Goal: Task Accomplishment & Management: Manage account settings

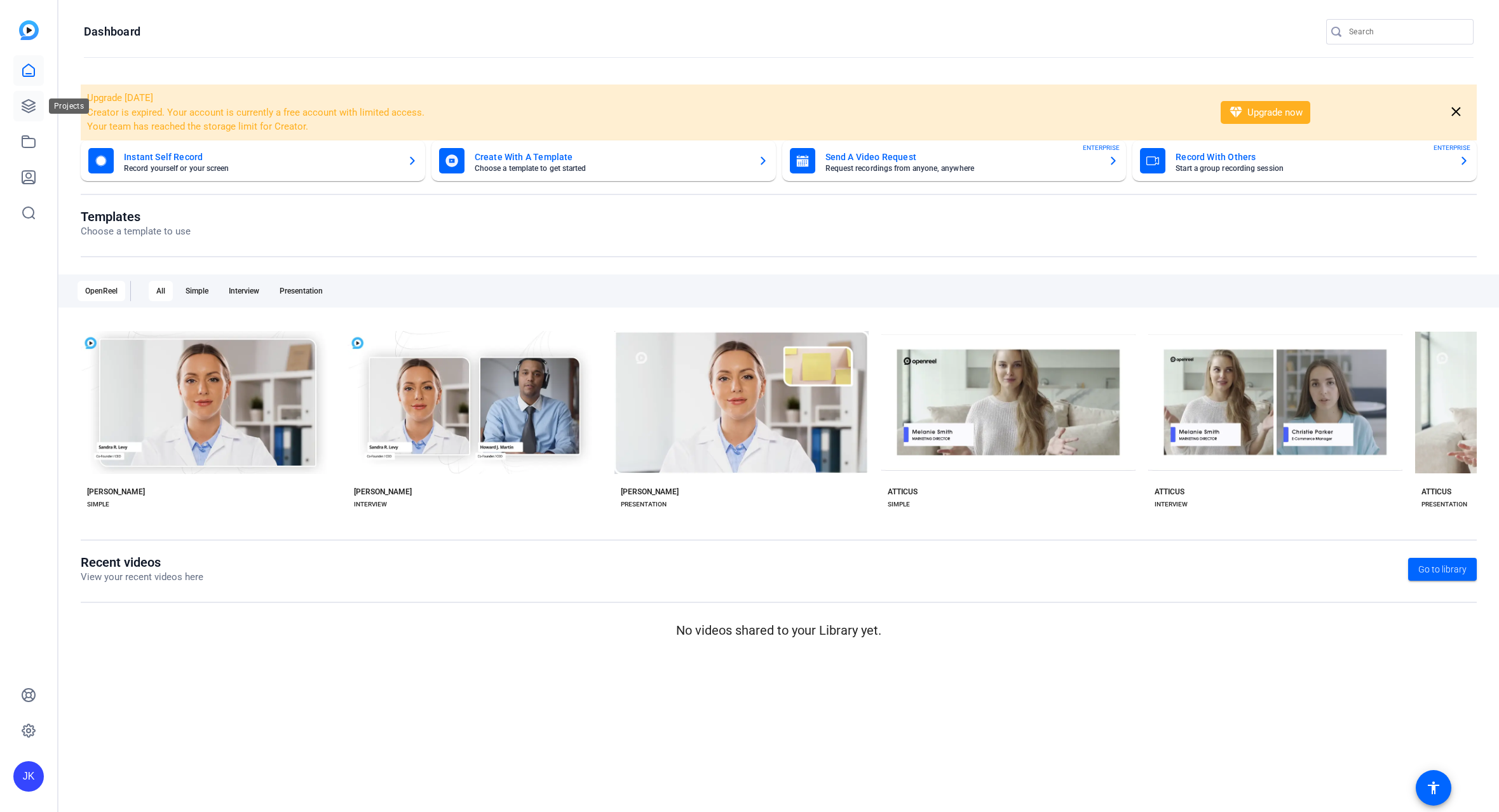
click at [23, 96] on link at bounding box center [29, 106] width 31 height 31
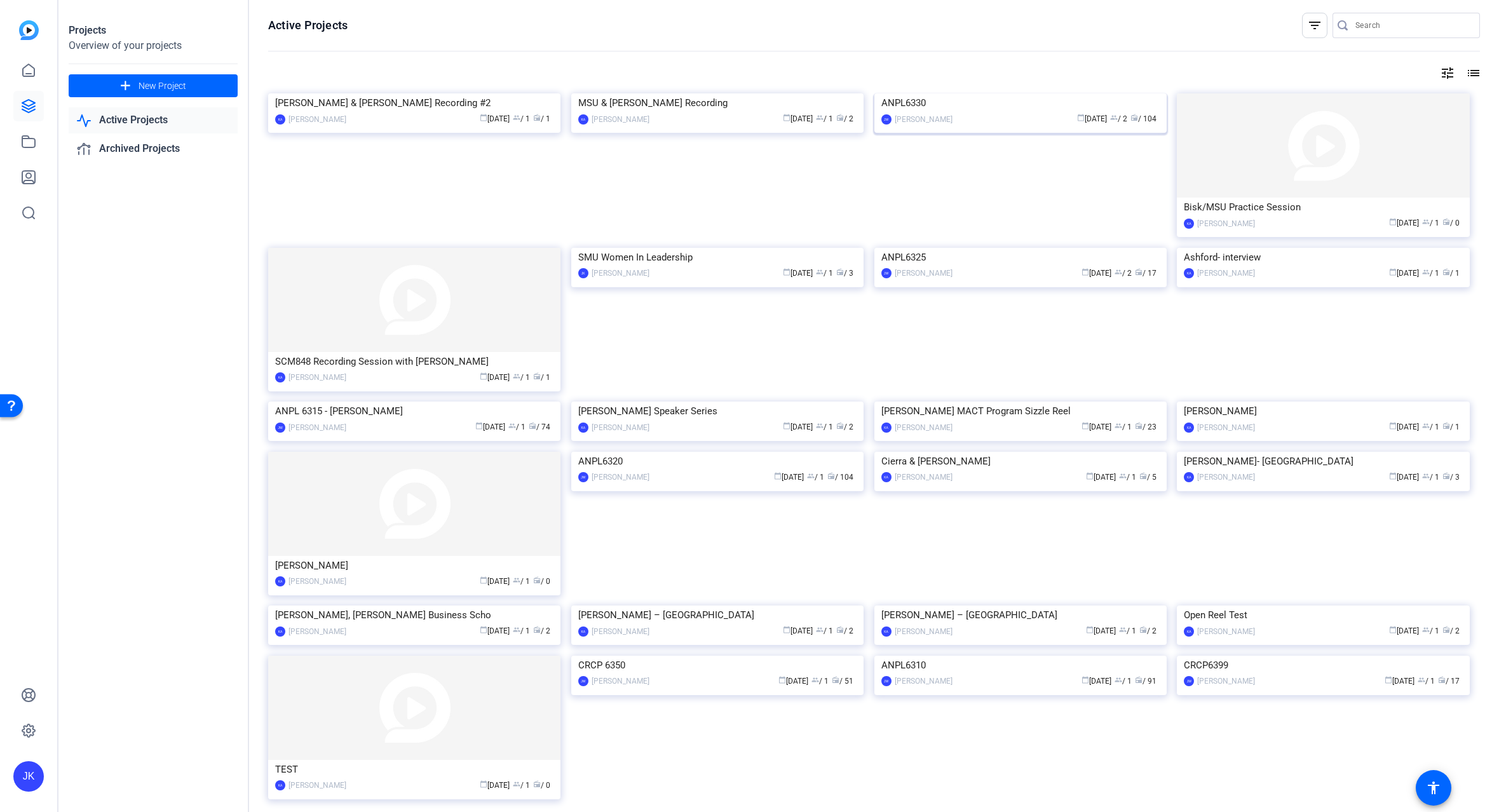
click at [942, 93] on img at bounding box center [1021, 93] width 293 height 0
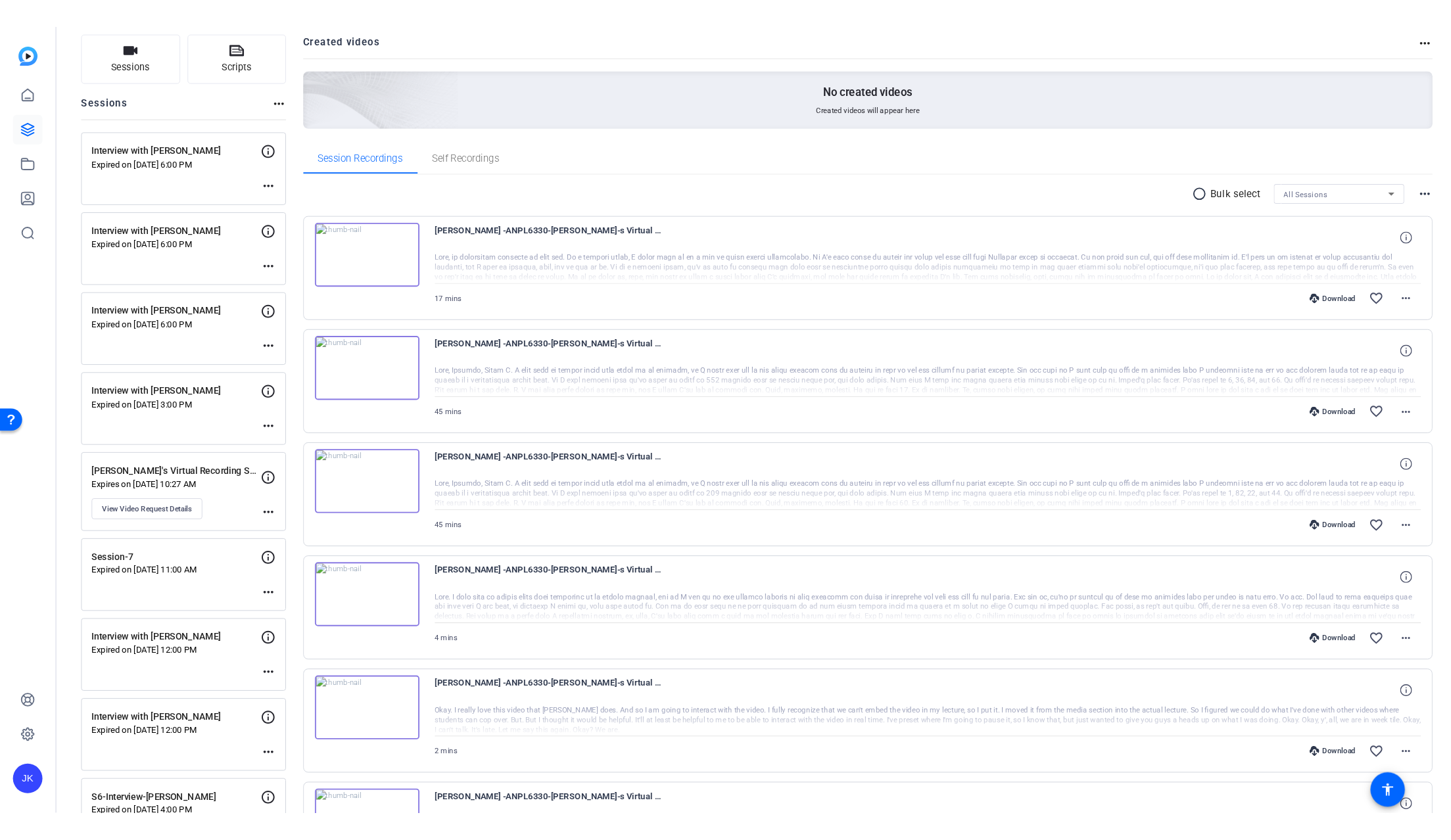
scroll to position [131, 0]
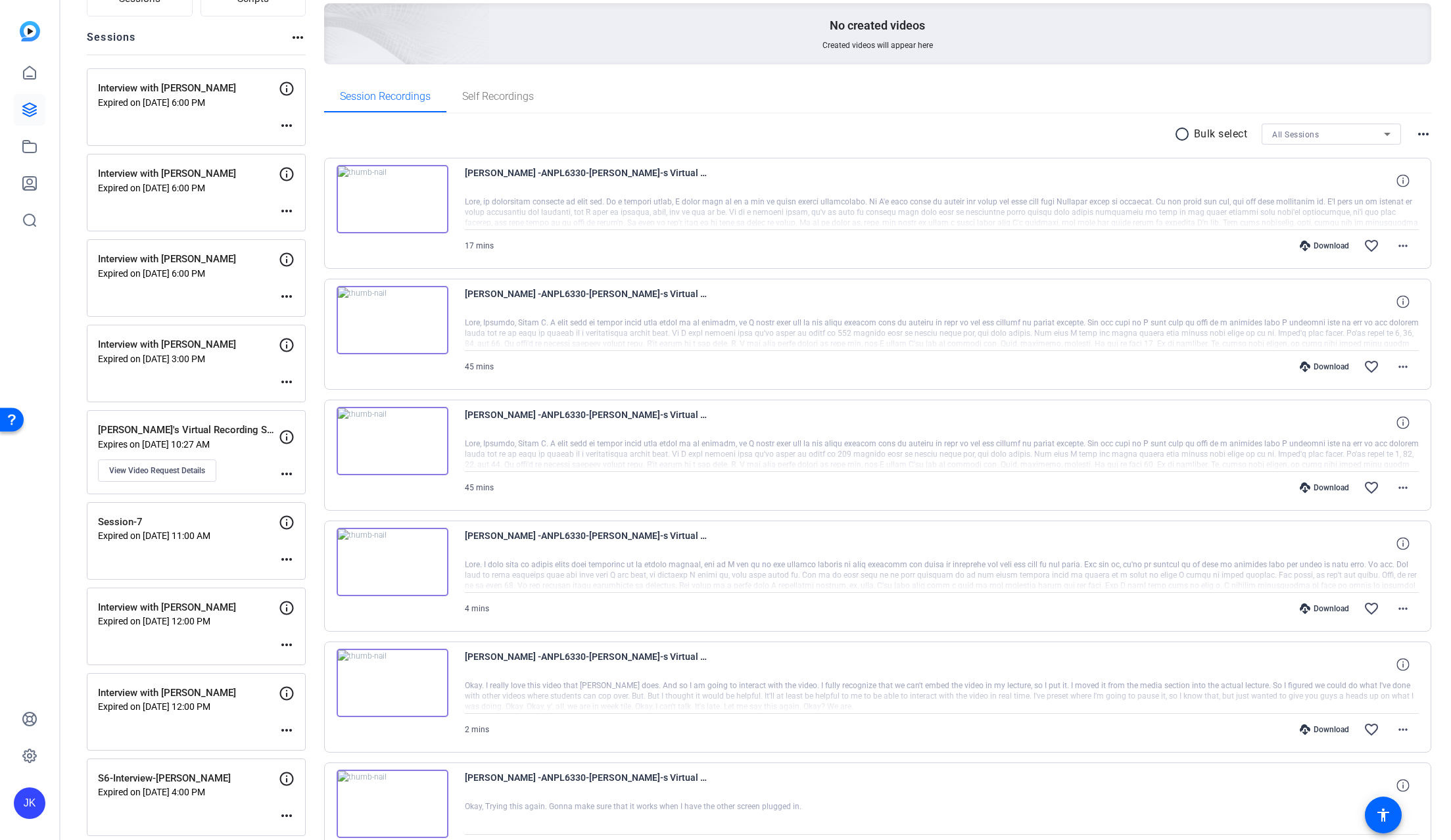
click at [1416, 135] on mat-icon "more_horiz" at bounding box center [1423, 134] width 16 height 16
click at [1388, 95] on div at bounding box center [725, 420] width 1451 height 840
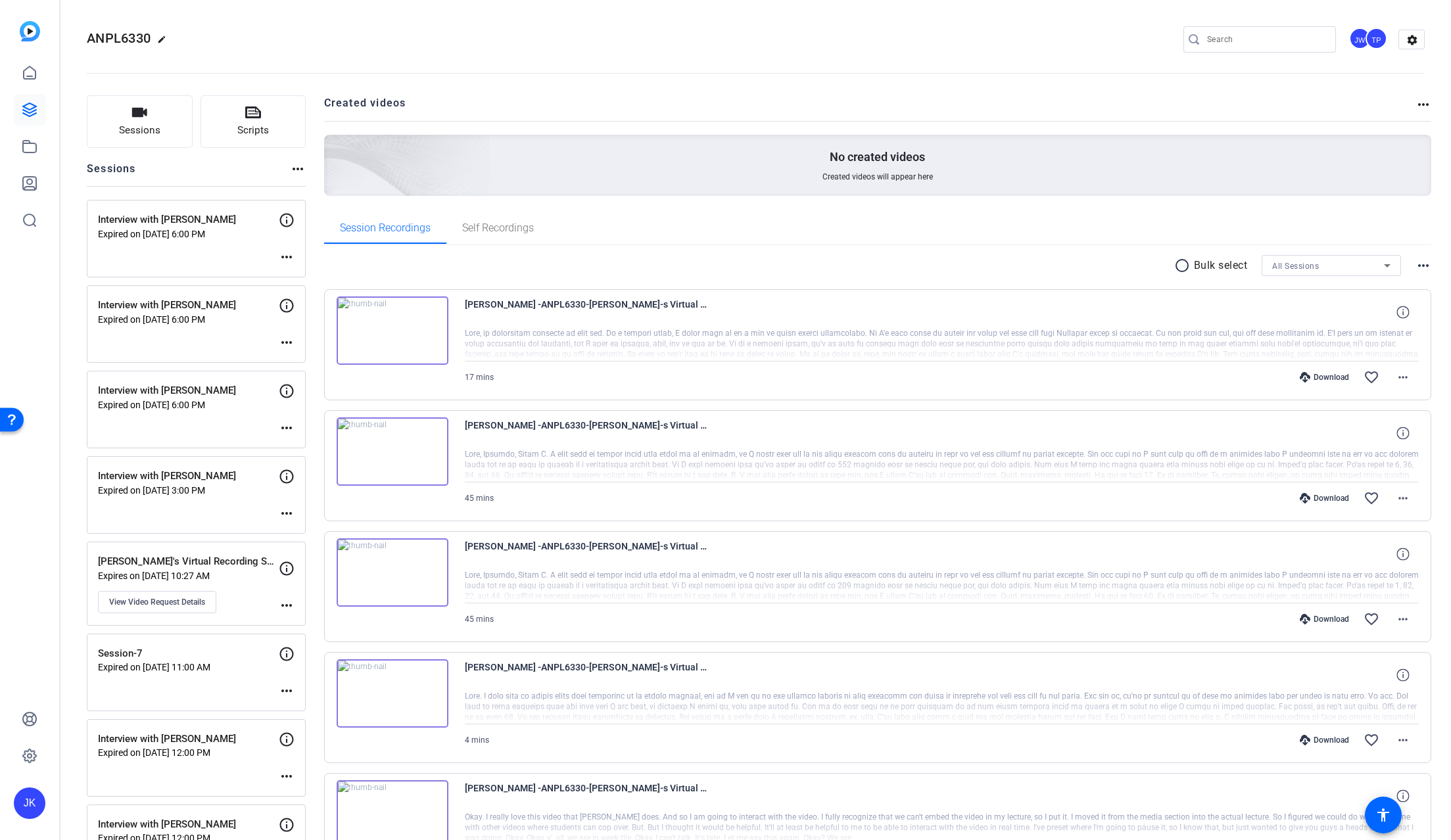
click at [1416, 105] on mat-icon "more_horiz" at bounding box center [1423, 104] width 16 height 16
click at [1349, 82] on div at bounding box center [725, 420] width 1451 height 840
click at [1379, 263] on icon at bounding box center [1387, 265] width 16 height 16
click at [1094, 249] on div at bounding box center [725, 420] width 1451 height 840
click at [1416, 106] on mat-icon "more_horiz" at bounding box center [1423, 104] width 16 height 16
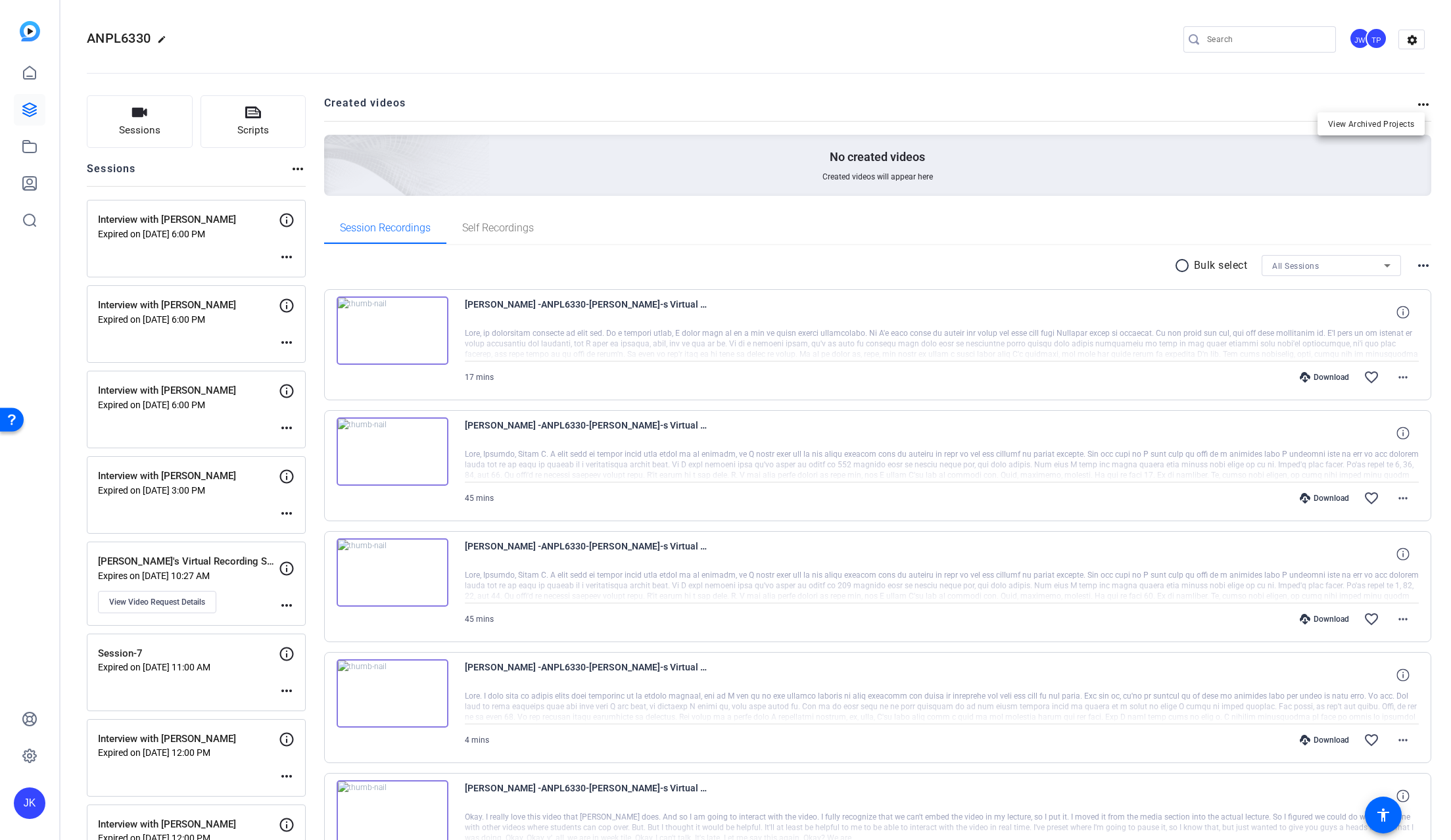
click at [1419, 66] on div at bounding box center [725, 420] width 1451 height 840
click at [1406, 42] on mat-icon "settings" at bounding box center [1413, 40] width 27 height 20
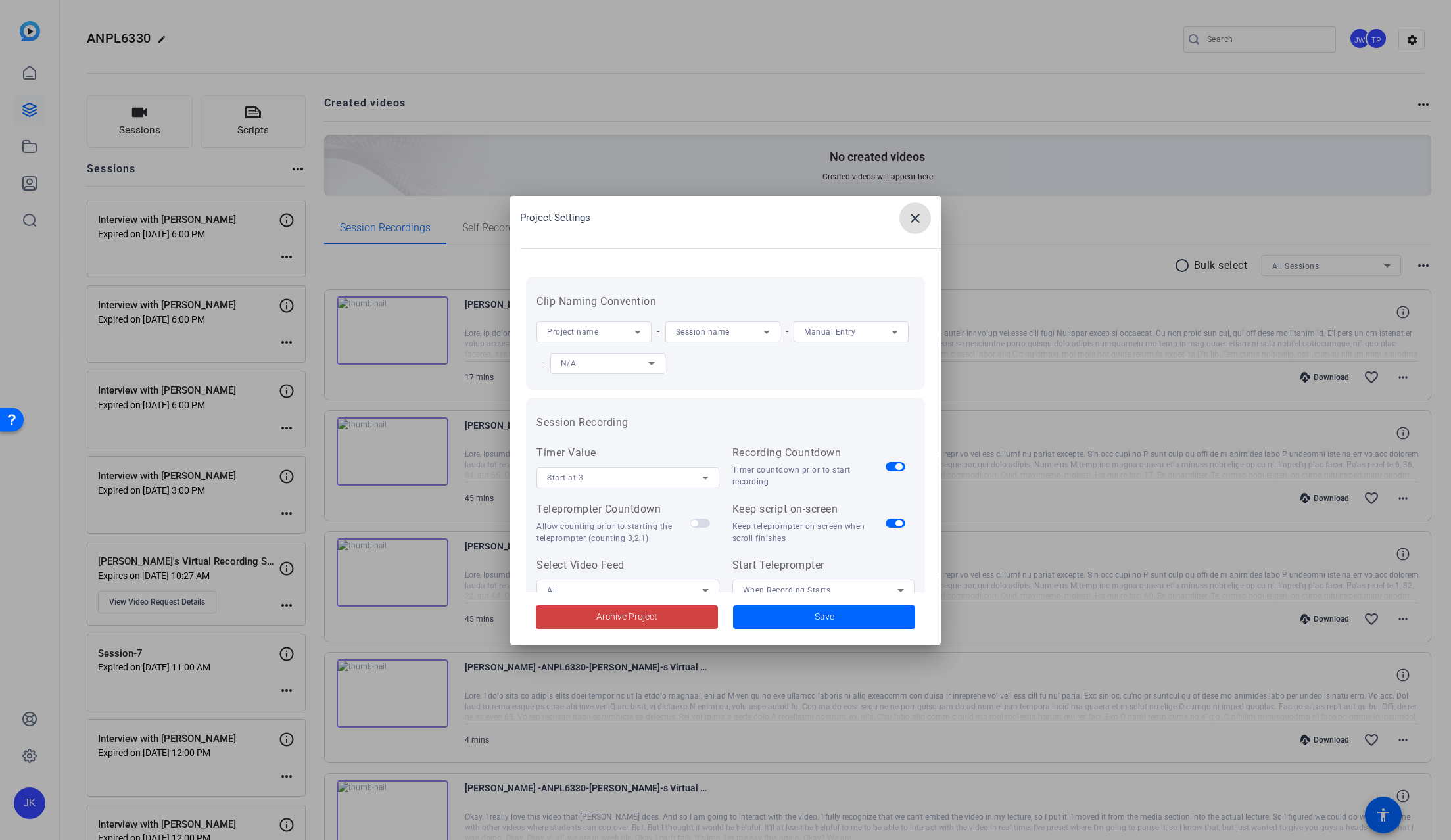
click at [916, 218] on mat-icon "close" at bounding box center [915, 218] width 16 height 16
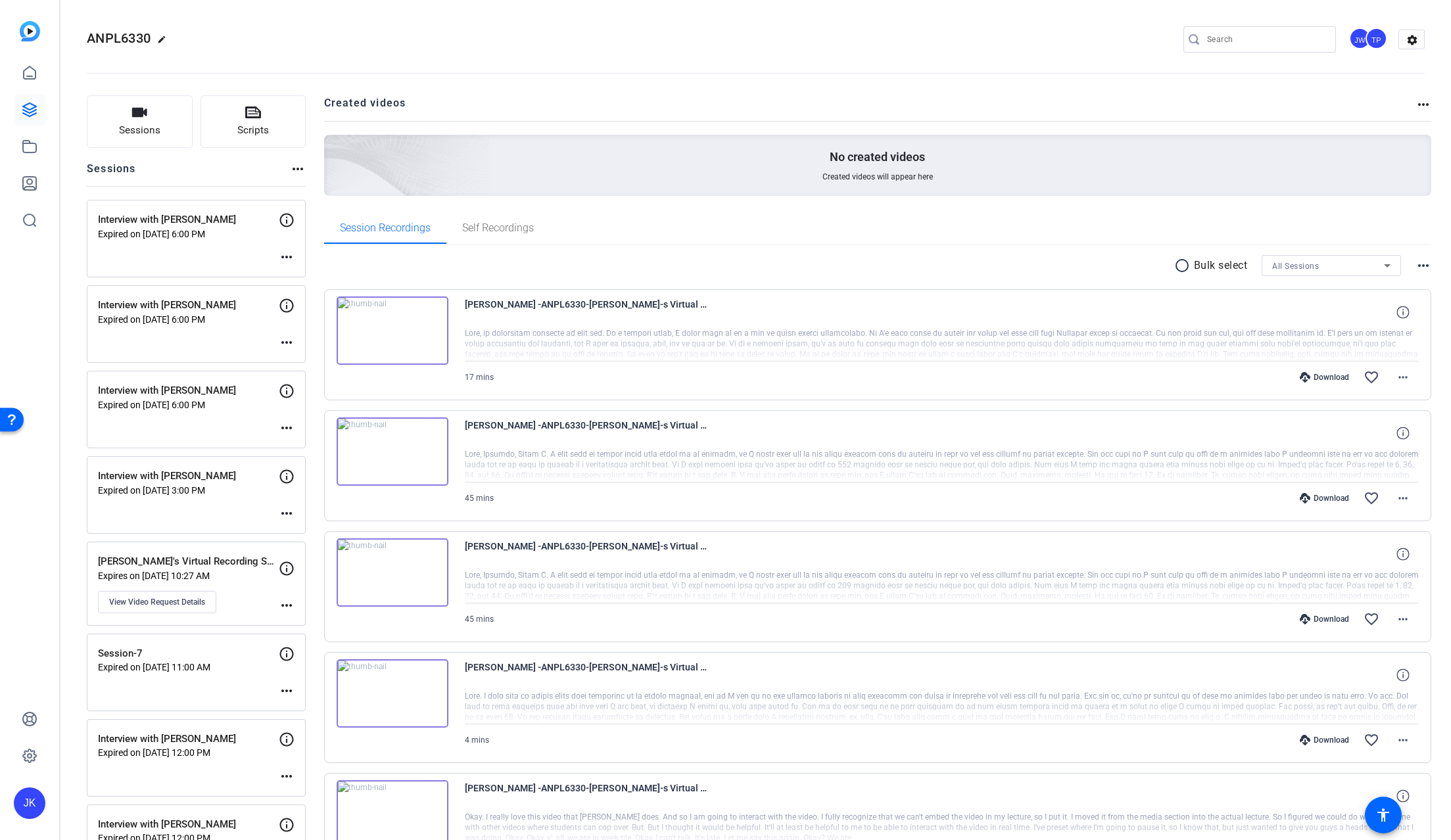
click at [1416, 264] on mat-icon "more_horiz" at bounding box center [1423, 265] width 16 height 16
click at [1035, 233] on div at bounding box center [725, 420] width 1451 height 840
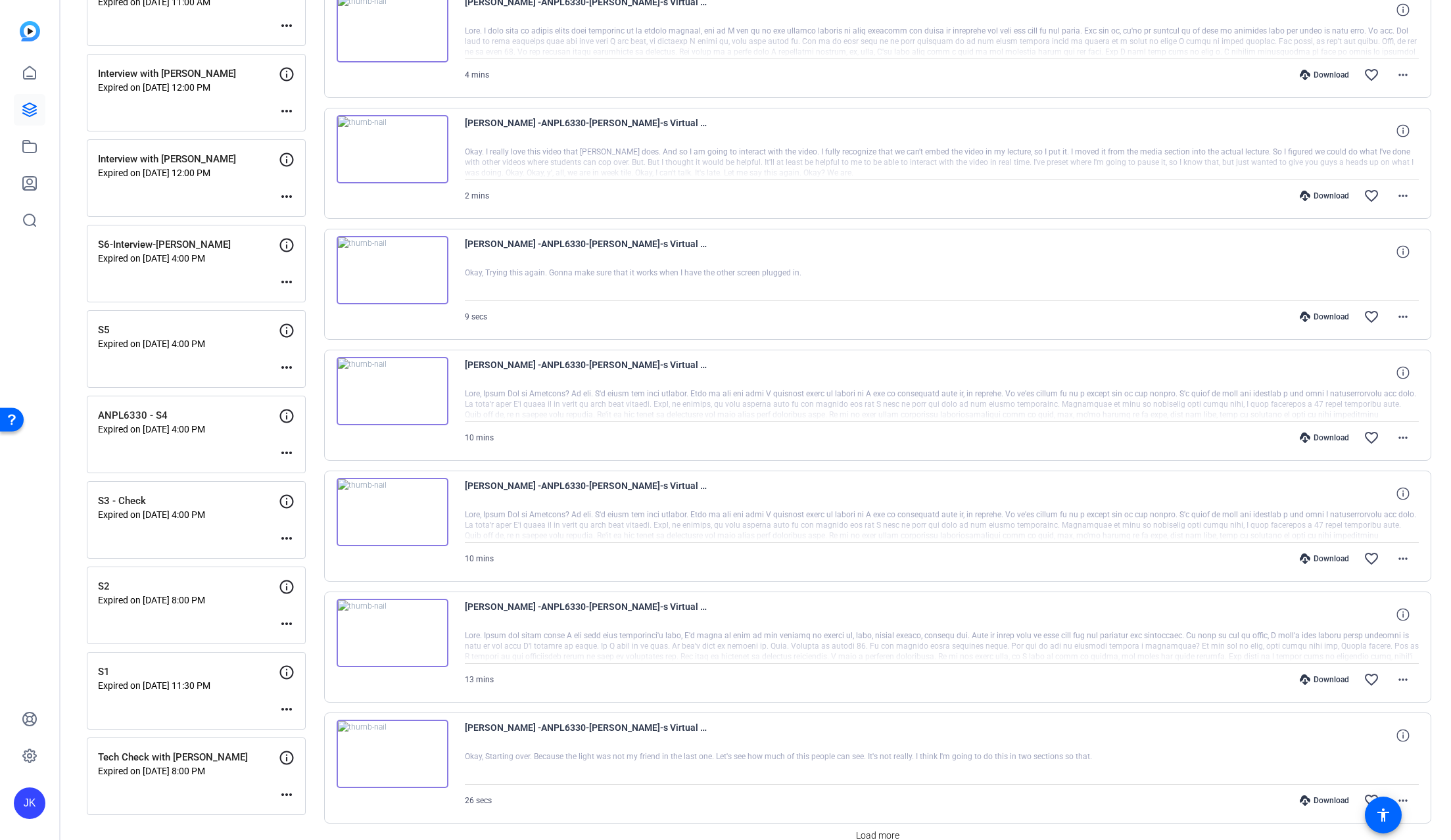
scroll to position [731, 0]
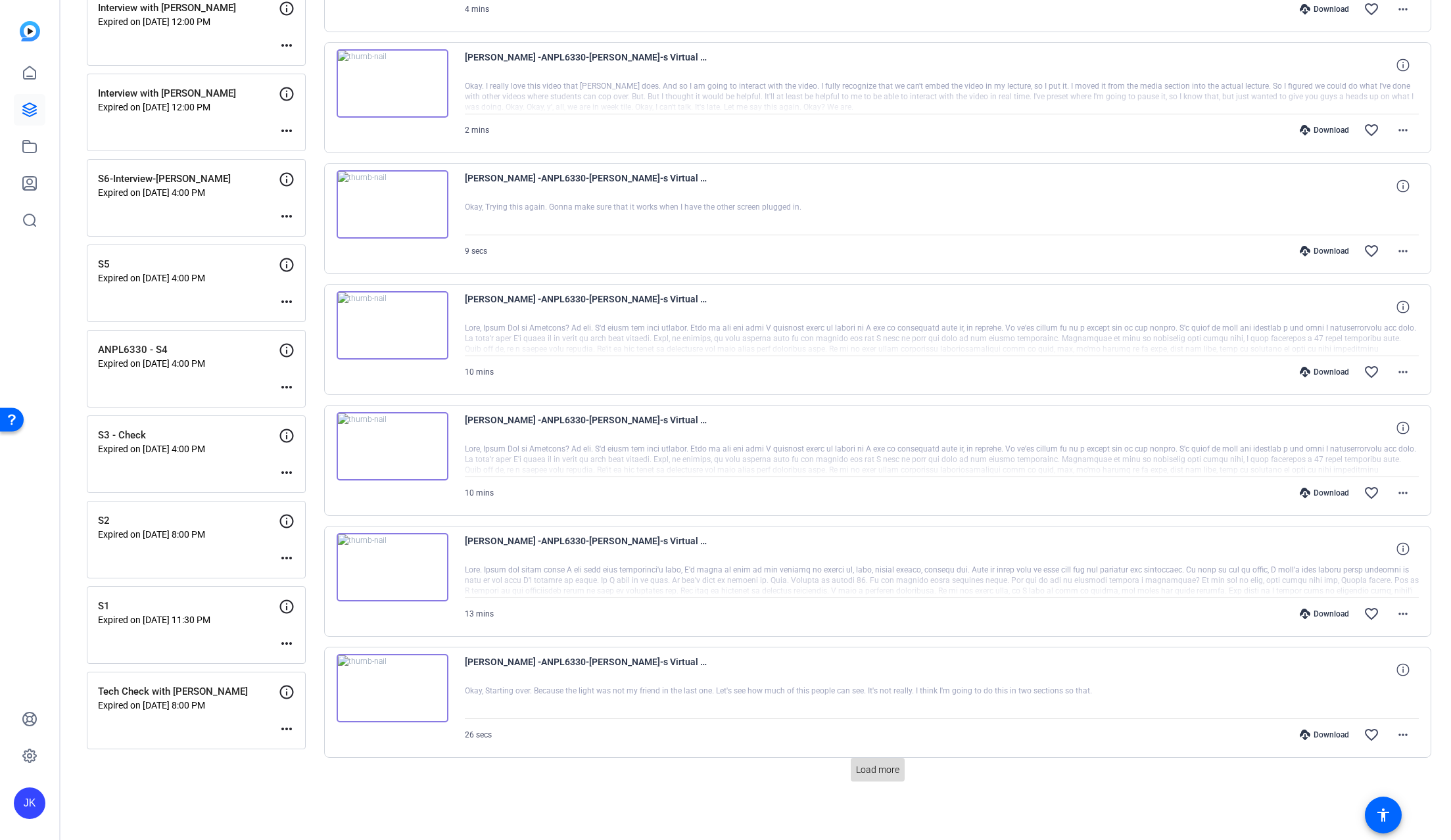
click at [863, 763] on span "Load more" at bounding box center [877, 770] width 44 height 14
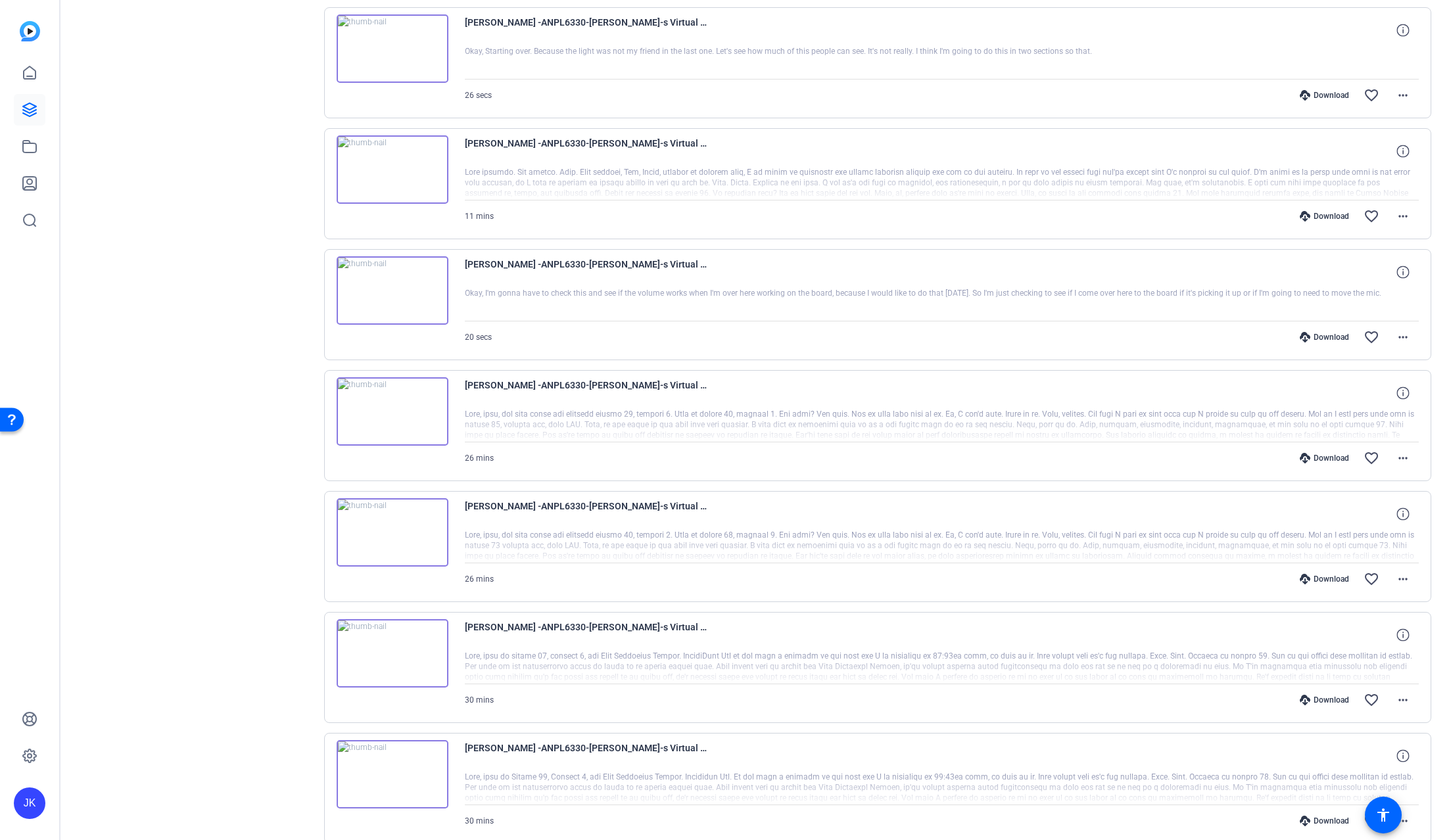
scroll to position [1494, 0]
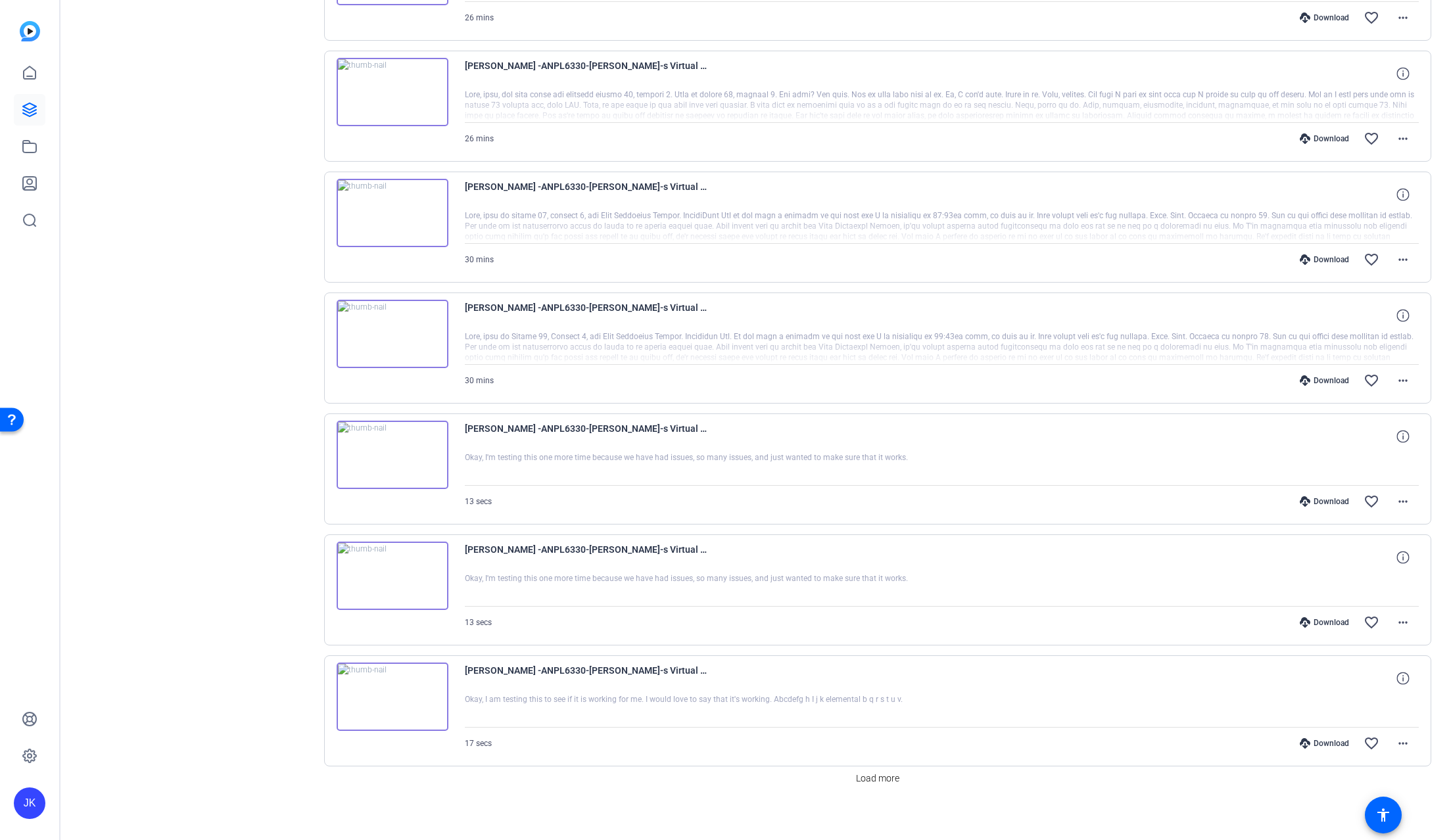
scroll to position [1940, 0]
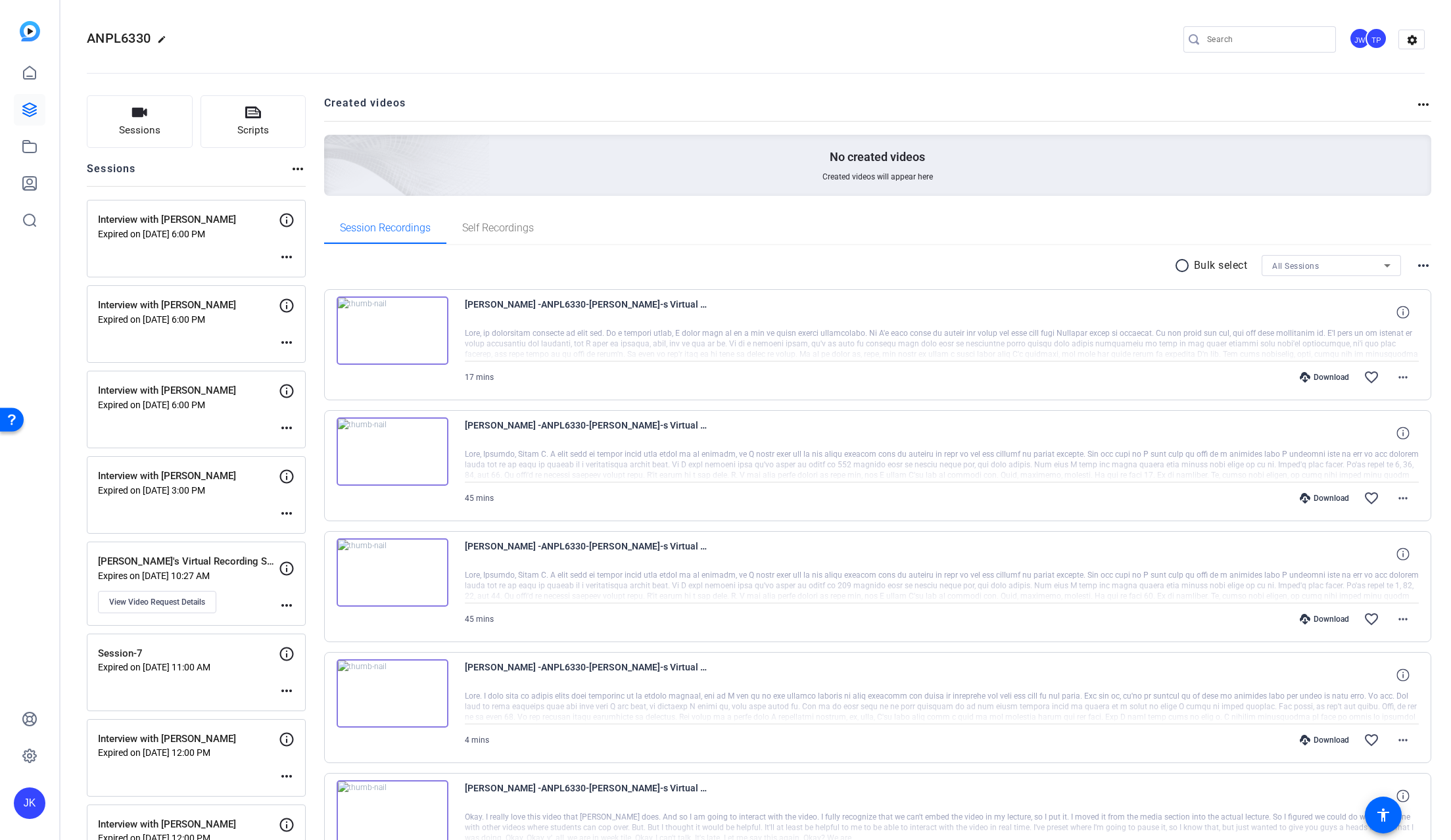
scroll to position [87, 0]
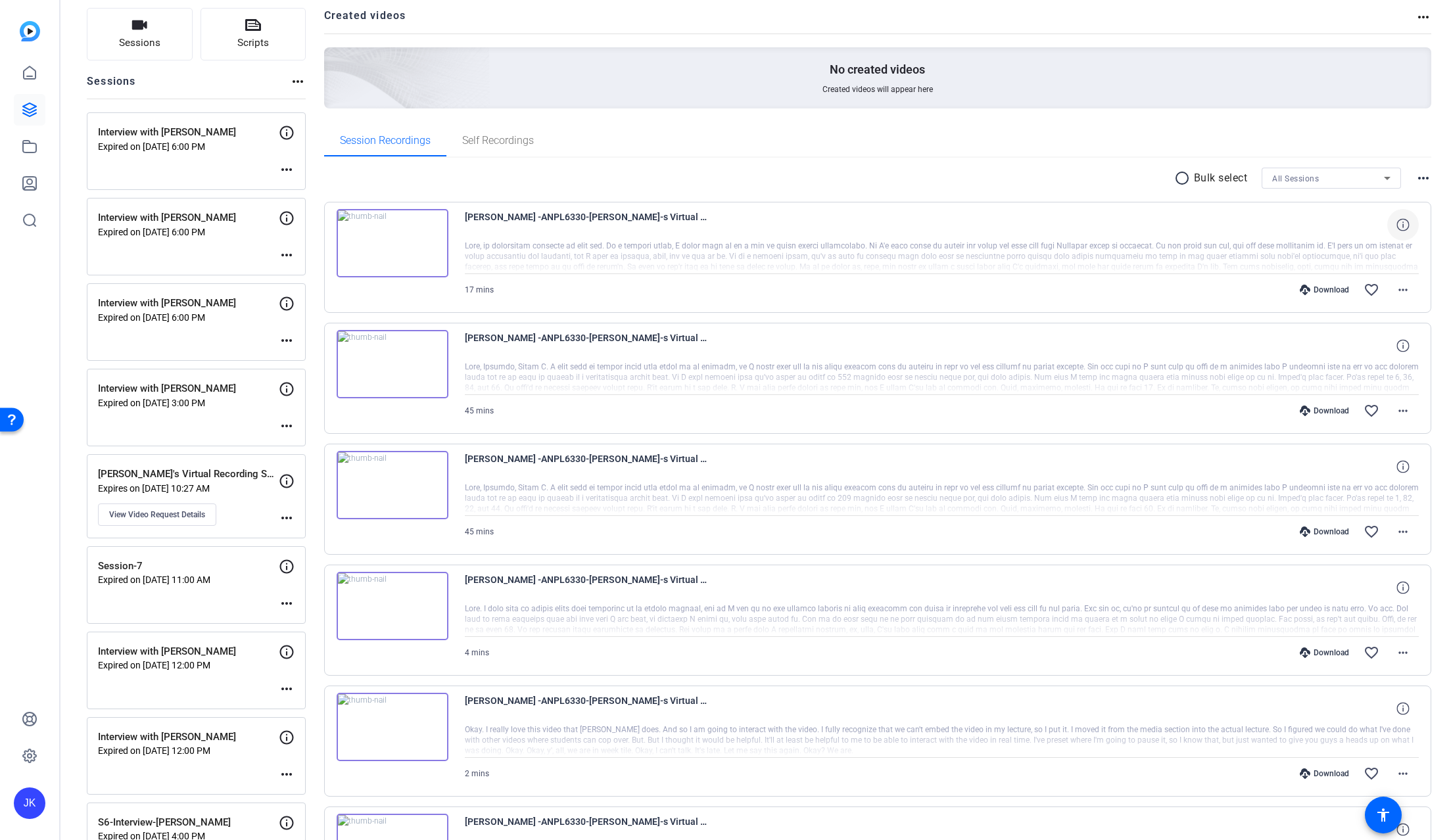
click at [1396, 225] on icon at bounding box center [1402, 224] width 13 height 13
click at [1097, 248] on div at bounding box center [942, 257] width 955 height 33
click at [566, 242] on div at bounding box center [942, 257] width 955 height 33
click at [1395, 289] on mat-icon "more_horiz" at bounding box center [1402, 289] width 16 height 16
click at [935, 255] on div at bounding box center [725, 420] width 1451 height 840
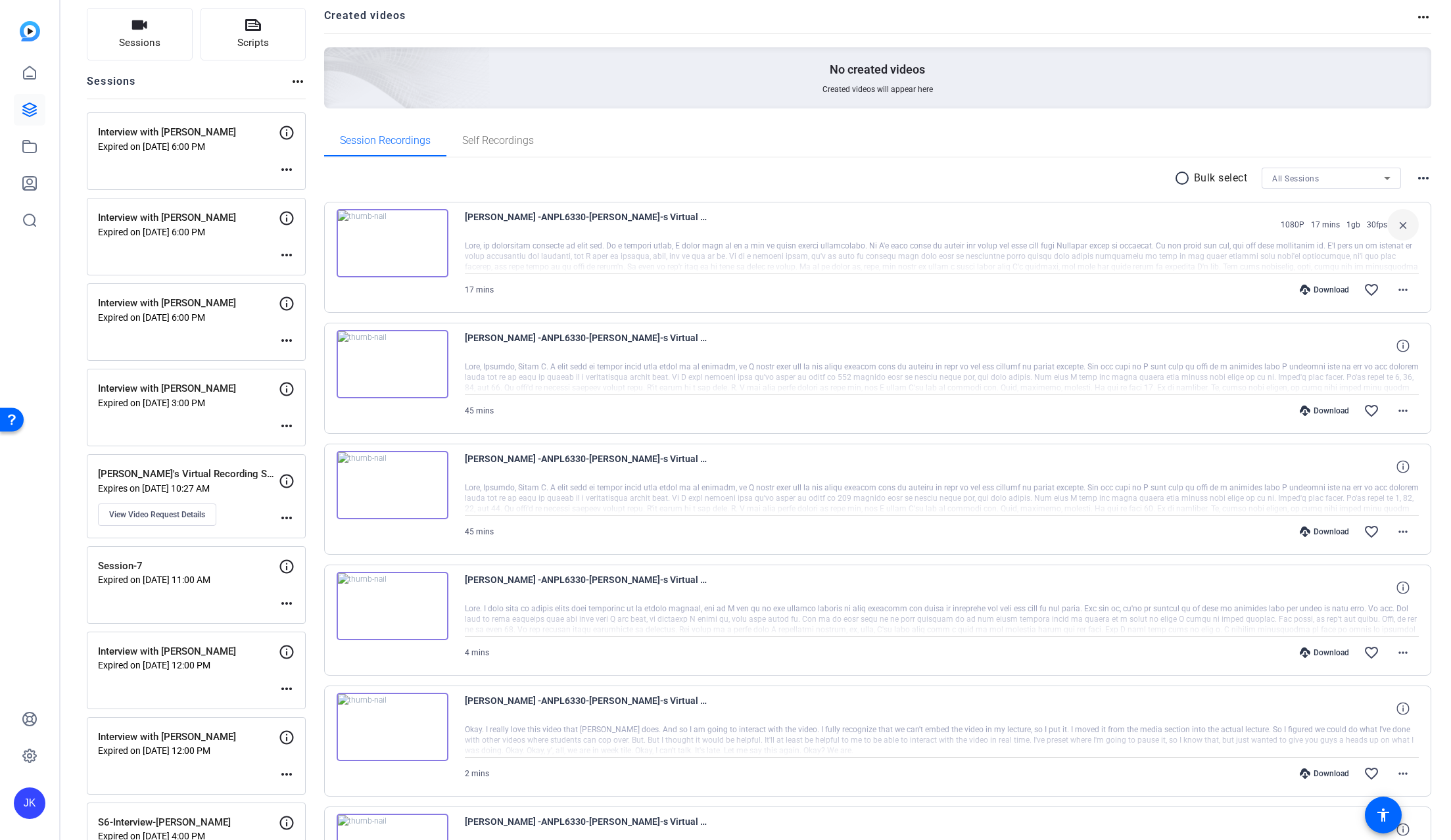
click at [594, 297] on div "17 mins Download favorite_border more_horiz" at bounding box center [942, 289] width 955 height 32
